Goal: Task Accomplishment & Management: Use online tool/utility

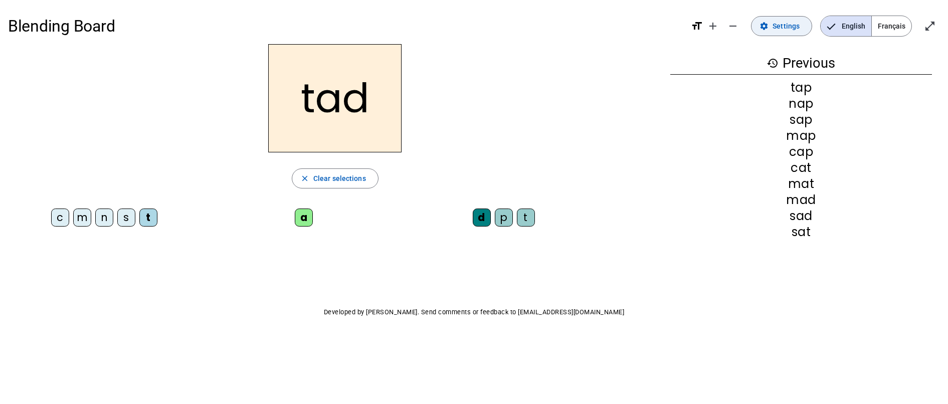
click at [785, 33] on span at bounding box center [781, 26] width 60 height 24
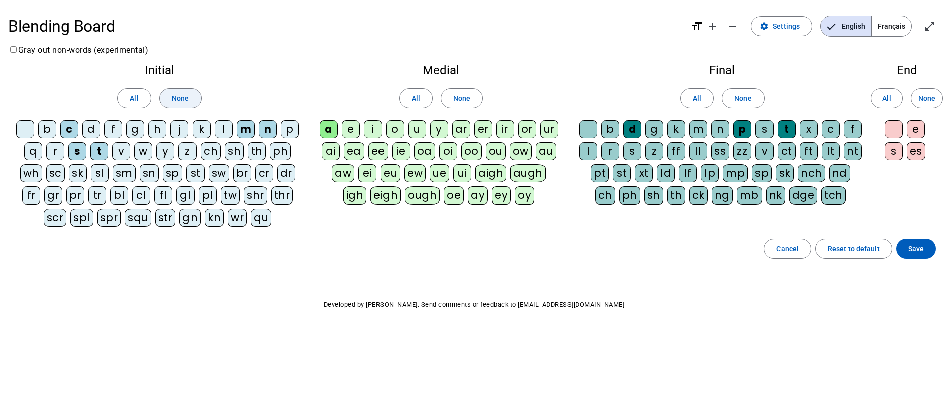
click at [190, 96] on span at bounding box center [180, 98] width 41 height 24
click at [471, 86] on span at bounding box center [461, 98] width 41 height 24
click at [738, 97] on span "None" at bounding box center [742, 98] width 17 height 12
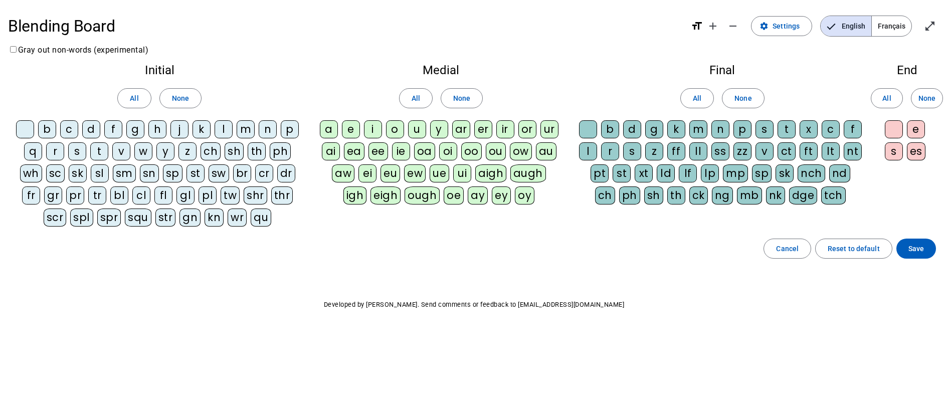
click at [899, 28] on span "Français" at bounding box center [892, 26] width 40 height 20
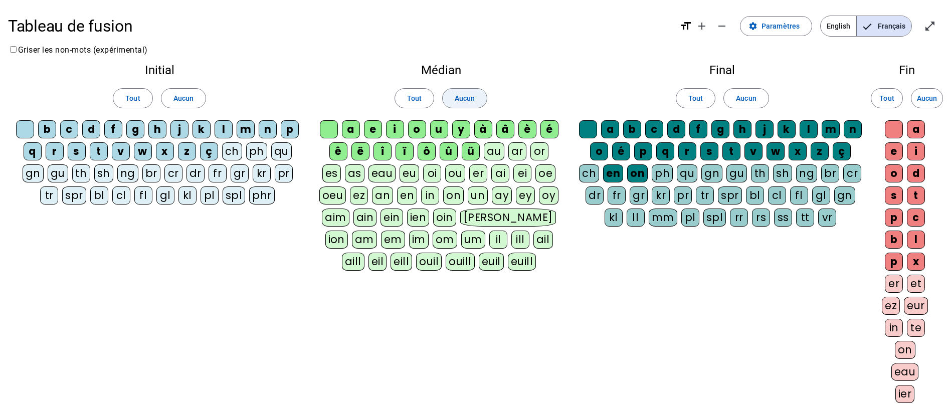
click at [468, 98] on span "Aucun" at bounding box center [465, 98] width 20 height 12
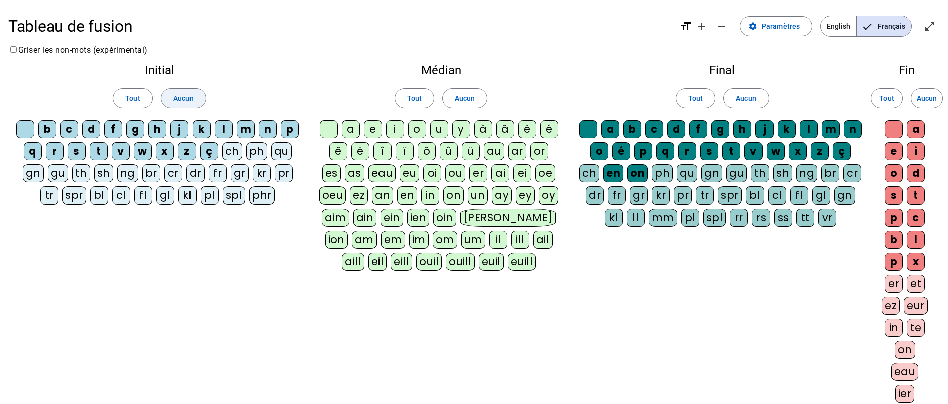
click at [197, 96] on span at bounding box center [183, 98] width 44 height 24
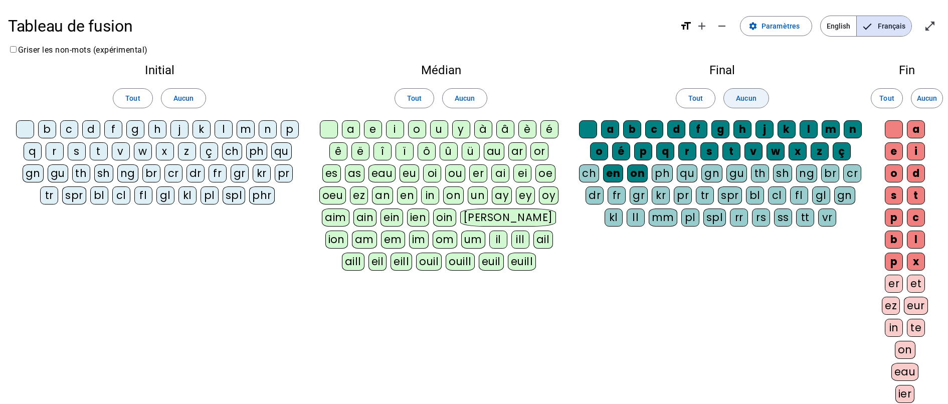
click at [752, 96] on span "Aucun" at bounding box center [746, 98] width 20 height 12
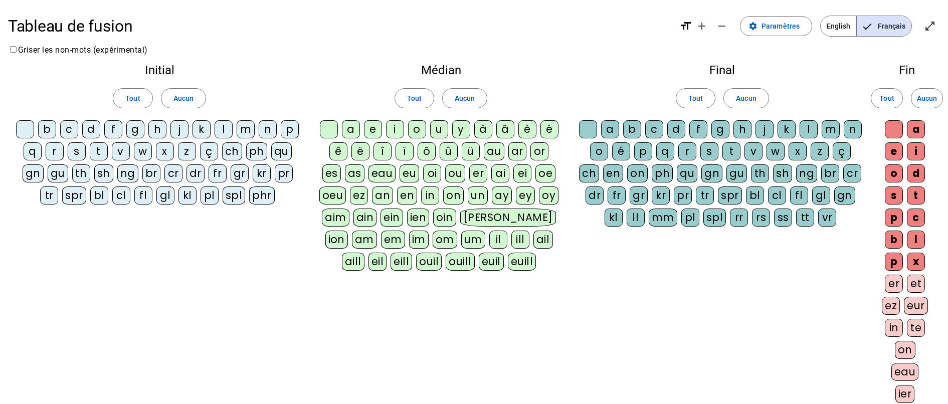
click at [503, 129] on div "â" at bounding box center [505, 129] width 18 height 18
click at [265, 127] on div "n" at bounding box center [268, 129] width 18 height 18
click at [373, 127] on div "e" at bounding box center [373, 129] width 18 height 18
click at [351, 130] on div "a" at bounding box center [351, 129] width 18 height 18
click at [395, 130] on div "i" at bounding box center [395, 129] width 18 height 18
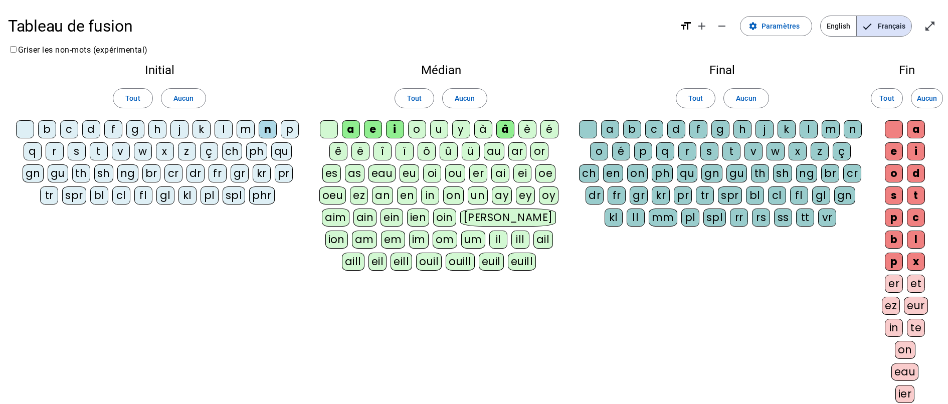
click at [417, 130] on div "o" at bounding box center [417, 129] width 18 height 18
click at [439, 128] on div "u" at bounding box center [439, 129] width 18 height 18
click at [462, 129] on div "y" at bounding box center [461, 129] width 18 height 18
click at [484, 131] on div "à" at bounding box center [483, 129] width 18 height 18
click at [530, 128] on div "è" at bounding box center [527, 129] width 18 height 18
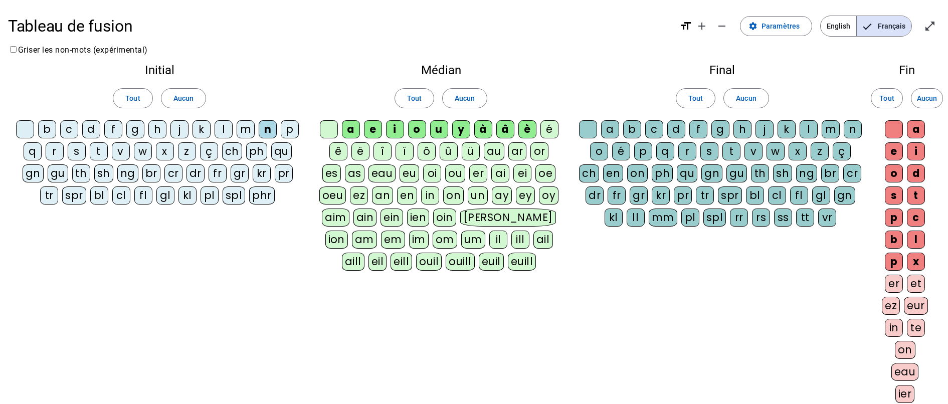
click at [545, 128] on div "é" at bounding box center [549, 129] width 18 height 18
click at [280, 130] on letter-bubble "n" at bounding box center [270, 131] width 22 height 22
click at [283, 130] on div "p" at bounding box center [290, 129] width 18 height 18
click at [268, 130] on div "n" at bounding box center [268, 129] width 18 height 18
click at [76, 151] on div "s" at bounding box center [77, 151] width 18 height 18
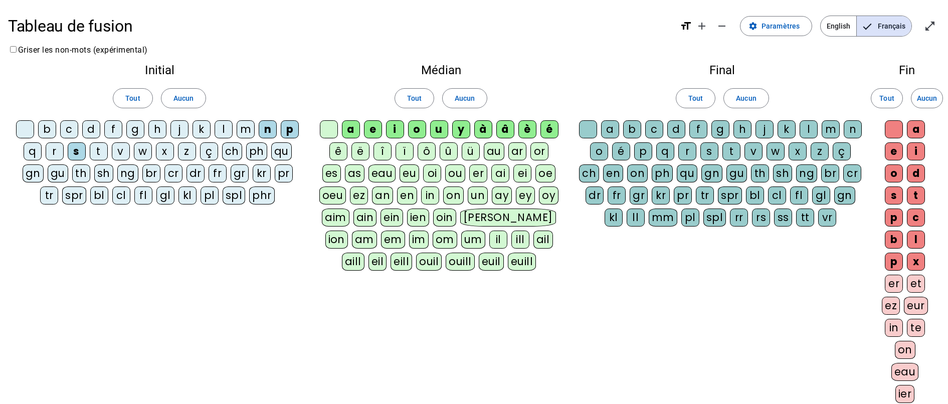
click at [244, 130] on div "m" at bounding box center [246, 129] width 18 height 18
click at [228, 125] on div "l" at bounding box center [224, 129] width 18 height 18
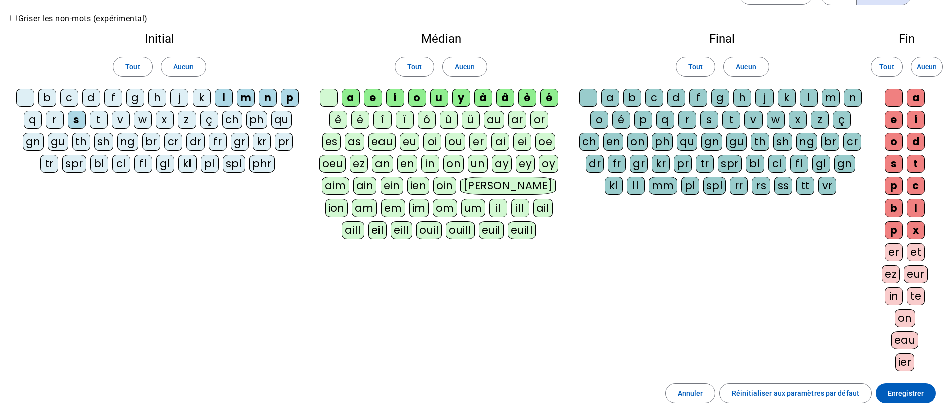
scroll to position [35, 0]
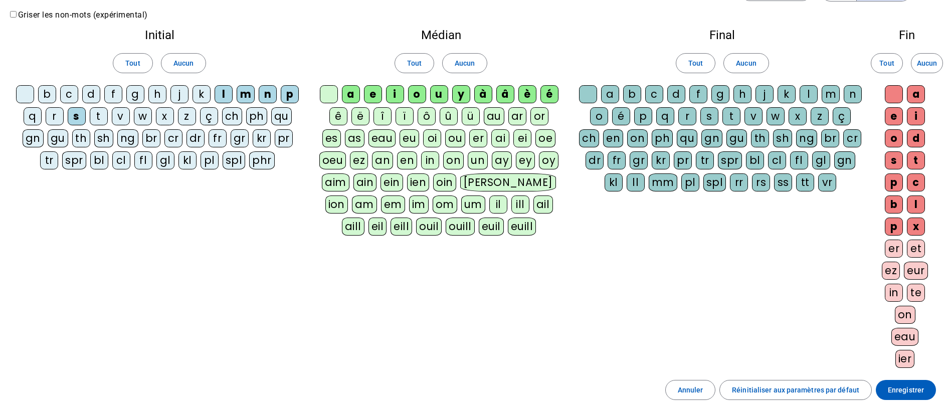
click at [915, 101] on div "a" at bounding box center [916, 94] width 18 height 18
click at [896, 113] on div "e" at bounding box center [894, 116] width 18 height 18
click at [915, 91] on div "a" at bounding box center [916, 94] width 18 height 18
click at [696, 58] on span "Tout" at bounding box center [695, 63] width 15 height 12
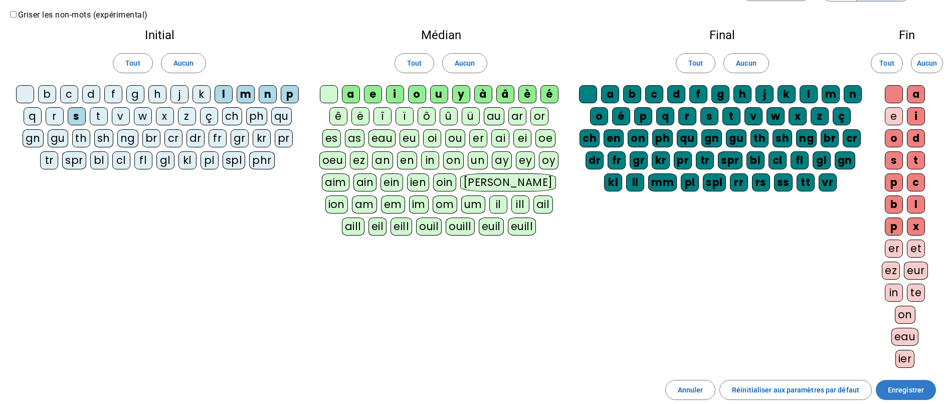
click at [907, 385] on span "Enregistrer" at bounding box center [906, 390] width 36 height 12
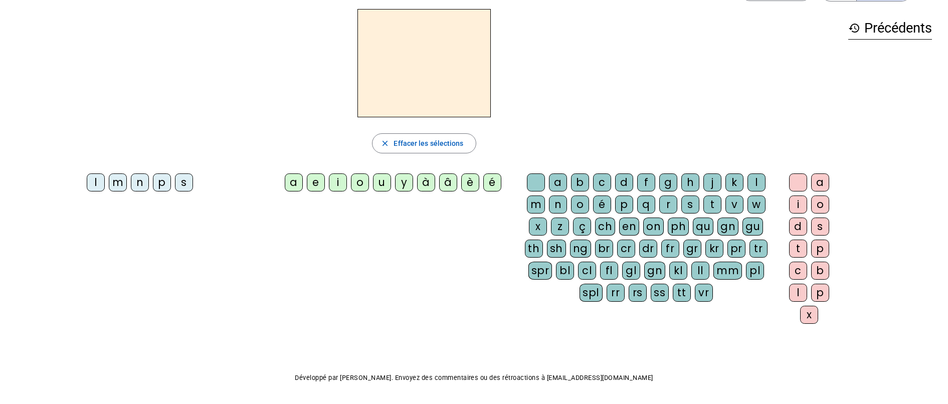
click at [296, 182] on div "a" at bounding box center [294, 182] width 18 height 18
click at [402, 146] on span "Effacer les sélections" at bounding box center [428, 143] width 70 height 12
click at [451, 173] on div "â" at bounding box center [448, 182] width 18 height 18
click at [558, 205] on div "n" at bounding box center [558, 204] width 18 height 18
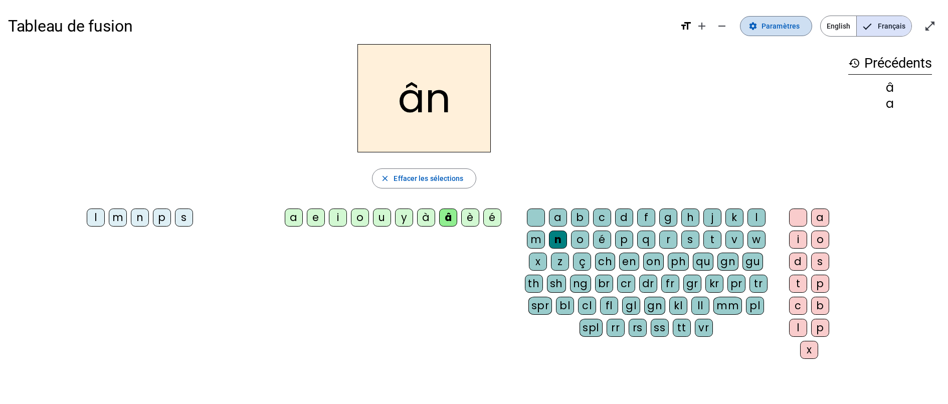
click at [777, 31] on span "Paramètres" at bounding box center [780, 26] width 38 height 12
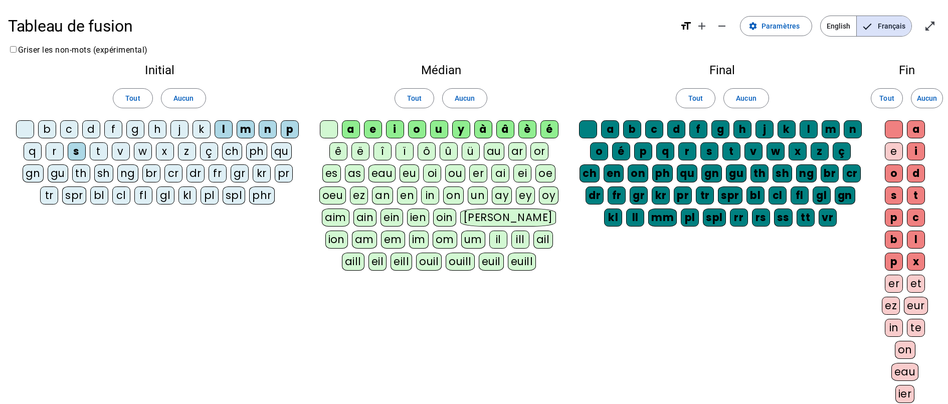
click at [895, 156] on div "e" at bounding box center [894, 151] width 18 height 18
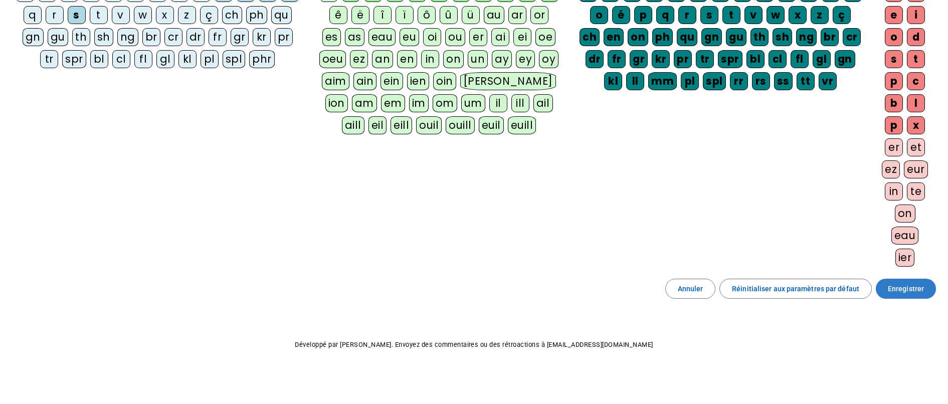
click at [900, 287] on span "Enregistrer" at bounding box center [906, 289] width 36 height 12
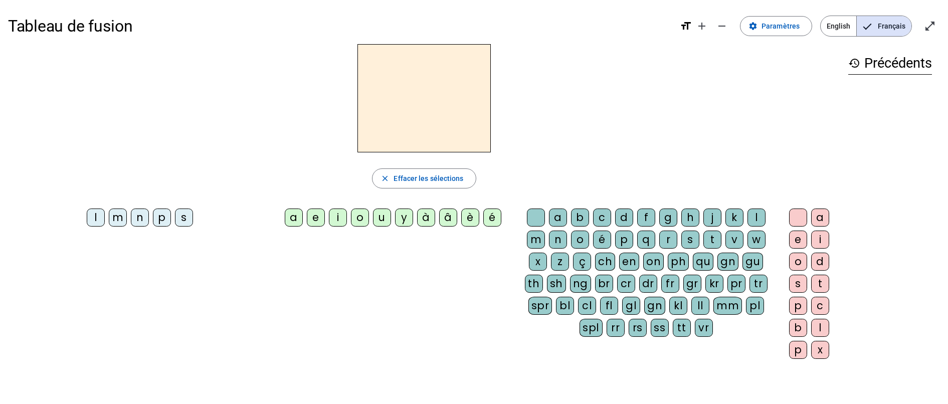
click at [428, 221] on div "à" at bounding box center [426, 218] width 18 height 18
click at [427, 220] on div "à" at bounding box center [426, 218] width 18 height 18
click at [447, 218] on div "â" at bounding box center [448, 218] width 18 height 18
click at [553, 242] on div "n" at bounding box center [558, 240] width 18 height 18
click at [795, 243] on div "e" at bounding box center [798, 240] width 18 height 18
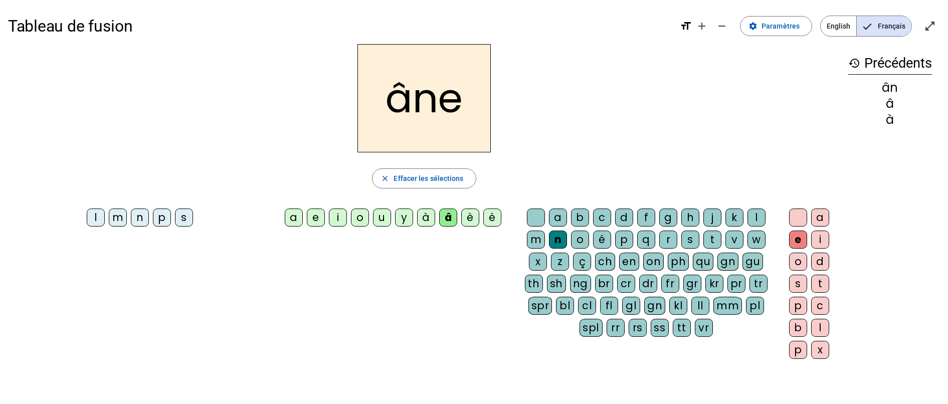
click at [534, 238] on div "m" at bounding box center [536, 240] width 18 height 18
click at [668, 220] on div "g" at bounding box center [668, 218] width 18 height 18
click at [163, 217] on div "p" at bounding box center [162, 218] width 18 height 18
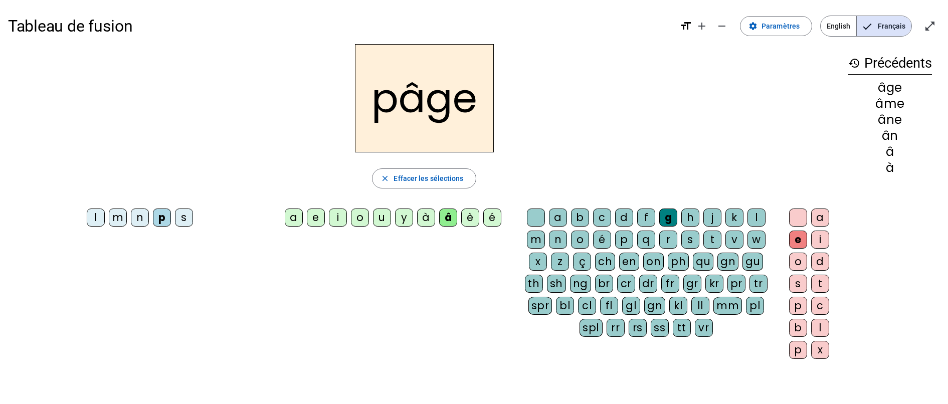
click at [293, 219] on div "a" at bounding box center [294, 218] width 18 height 18
click at [185, 215] on div "s" at bounding box center [184, 218] width 18 height 18
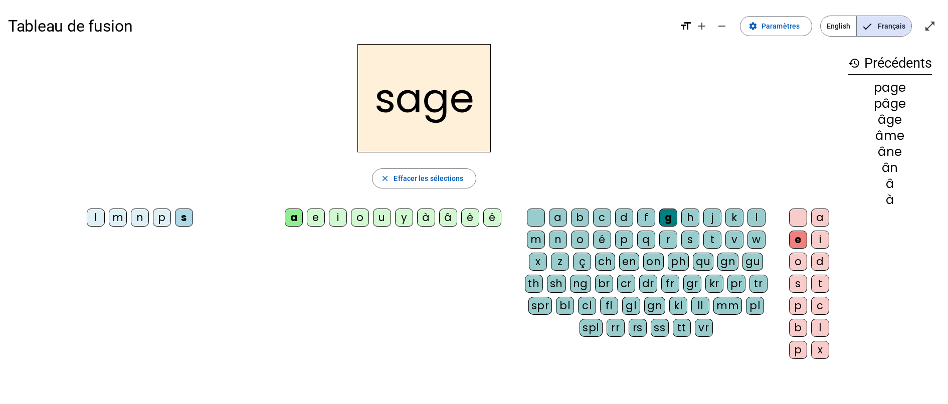
click at [141, 218] on div "n" at bounding box center [140, 218] width 18 height 18
click at [118, 224] on div "m" at bounding box center [118, 218] width 18 height 18
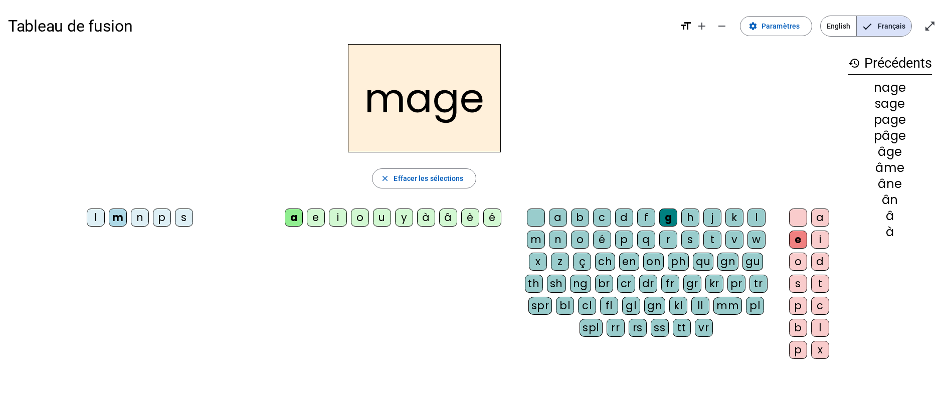
click at [381, 218] on div "u" at bounding box center [382, 218] width 18 height 18
click at [97, 217] on div "l" at bounding box center [96, 218] width 18 height 18
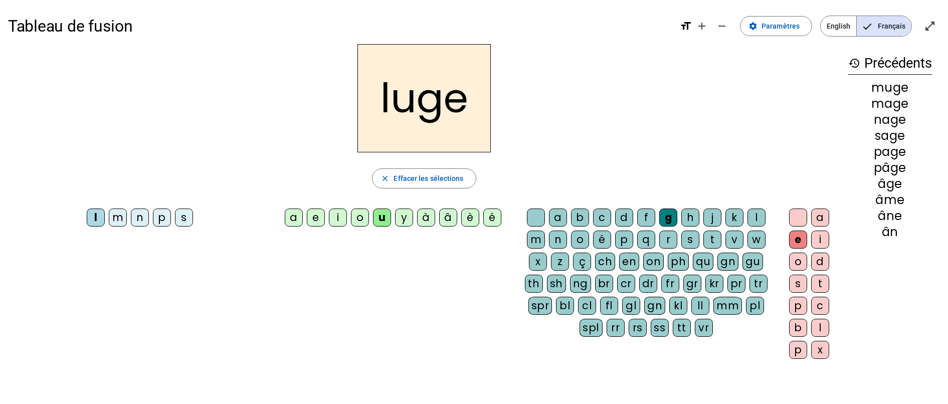
click at [361, 218] on div "o" at bounding box center [360, 218] width 18 height 18
